Goal: Information Seeking & Learning: Learn about a topic

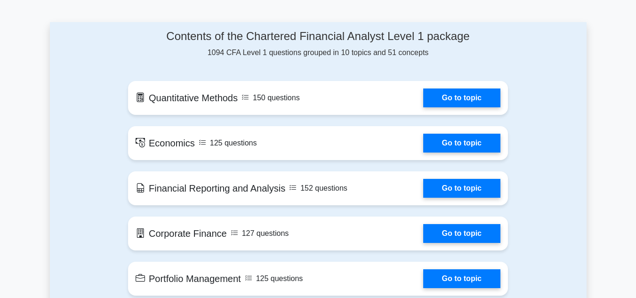
scroll to position [487, 0]
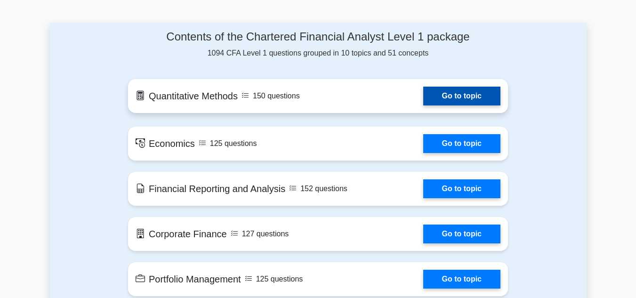
click at [475, 94] on link "Go to topic" at bounding box center [461, 96] width 77 height 19
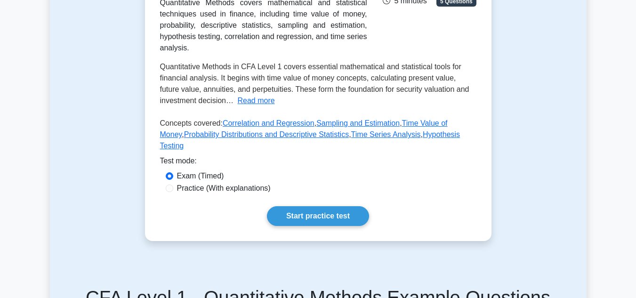
scroll to position [194, 0]
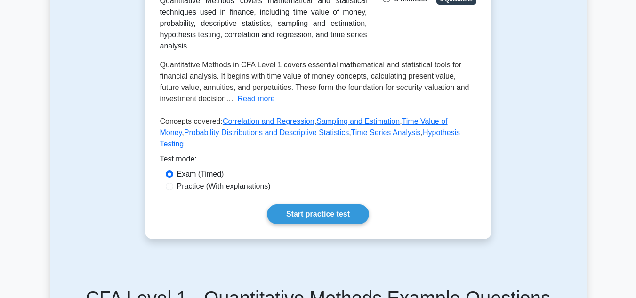
click at [184, 192] on label "Practice (With explanations)" at bounding box center [224, 186] width 94 height 11
click at [173, 190] on input "Practice (With explanations)" at bounding box center [170, 187] width 8 height 8
radio input "true"
